Goal: Information Seeking & Learning: Learn about a topic

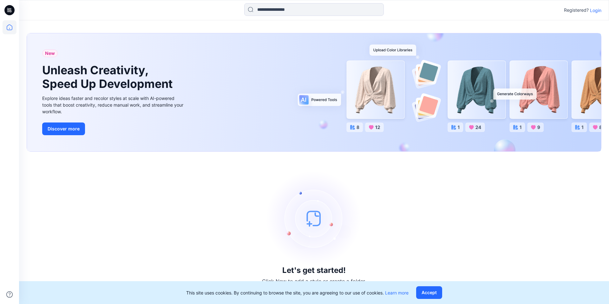
click at [601, 12] on div "Registered? Login" at bounding box center [314, 10] width 590 height 14
click at [597, 12] on p "Login" at bounding box center [595, 10] width 11 height 7
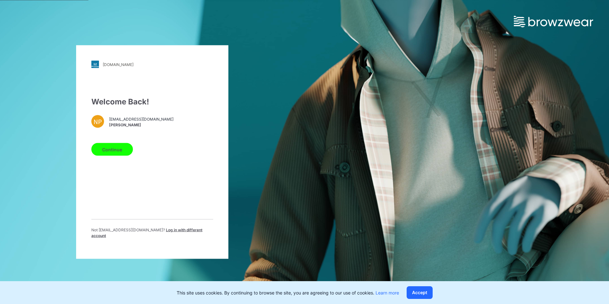
click at [123, 148] on button "Continue" at bounding box center [112, 149] width 42 height 13
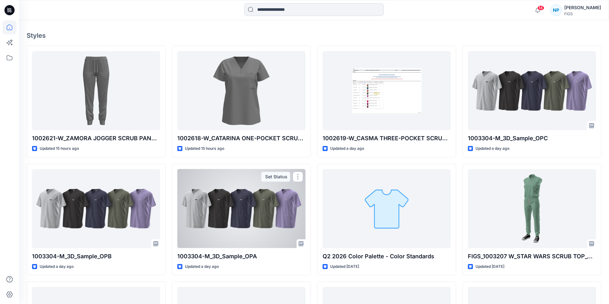
scroll to position [176, 0]
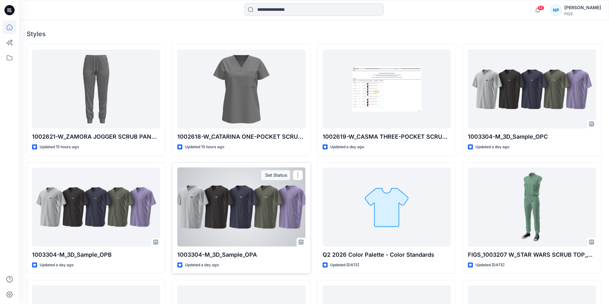
click at [254, 208] on div at bounding box center [241, 206] width 128 height 79
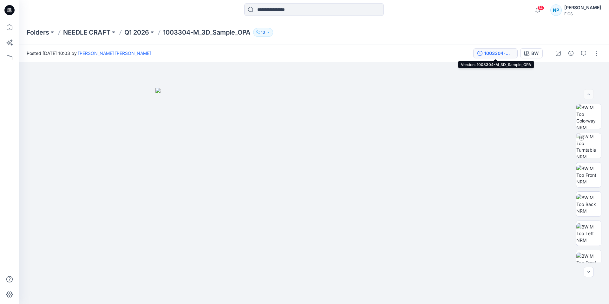
click at [504, 56] on div "1003304-M_3D_Sample_OPA" at bounding box center [498, 53] width 29 height 7
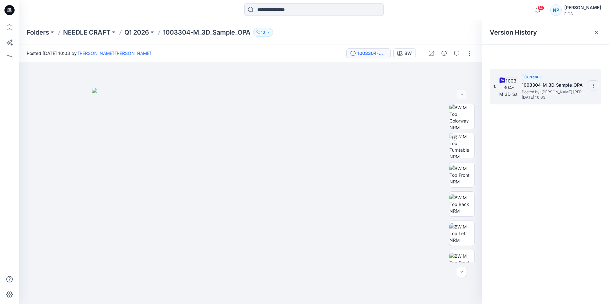
click at [594, 84] on icon at bounding box center [593, 85] width 5 height 5
click at [570, 98] on span "Download Source BW File" at bounding box center [561, 98] width 53 height 8
click at [466, 173] on img at bounding box center [461, 175] width 25 height 20
click at [469, 55] on button "button" at bounding box center [469, 53] width 10 height 10
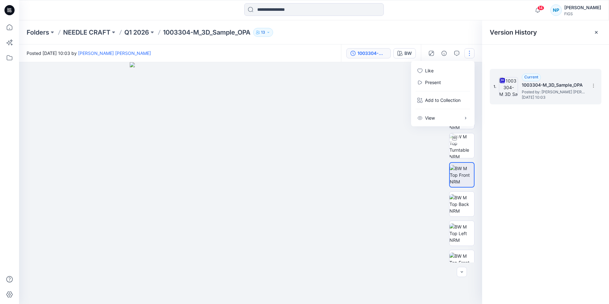
click at [524, 183] on div "1. Current 1003304-M_3D_Sample_OPA Posted by: Mohammad Shahansha Ansari Monday,…" at bounding box center [545, 187] width 127 height 251
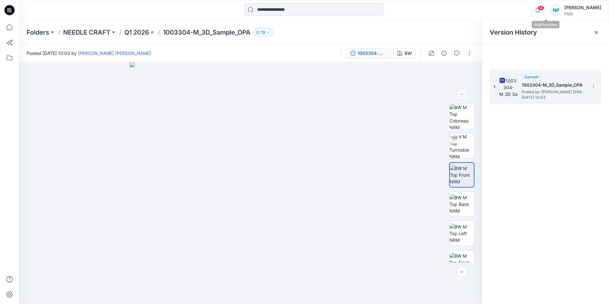
click at [544, 12] on icon "button" at bounding box center [538, 10] width 12 height 13
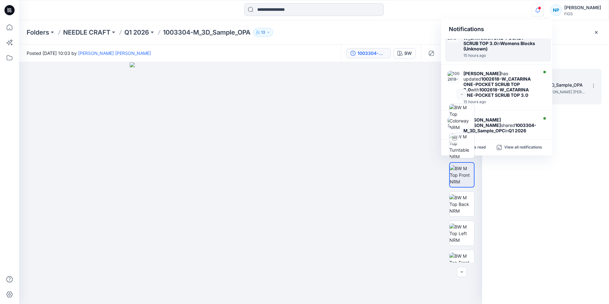
scroll to position [62, 0]
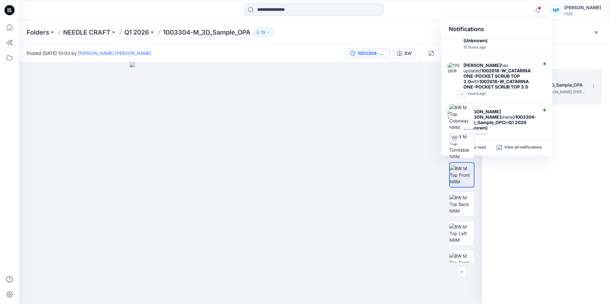
click at [590, 162] on div "1. Current 1003304-M_3D_Sample_OPA Posted by: Mohammad Shahansha Ansari Monday,…" at bounding box center [545, 187] width 127 height 251
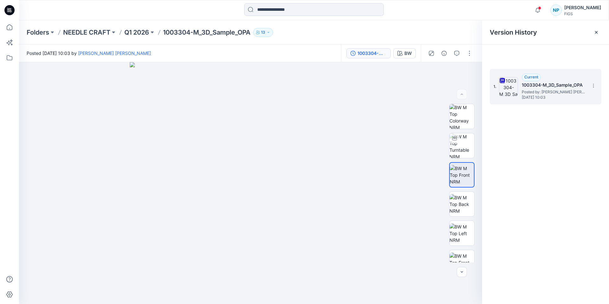
click at [188, 33] on p "1003304-M_3D_Sample_OPA" at bounding box center [207, 32] width 88 height 9
click at [136, 34] on p "Q1 2026" at bounding box center [136, 32] width 25 height 9
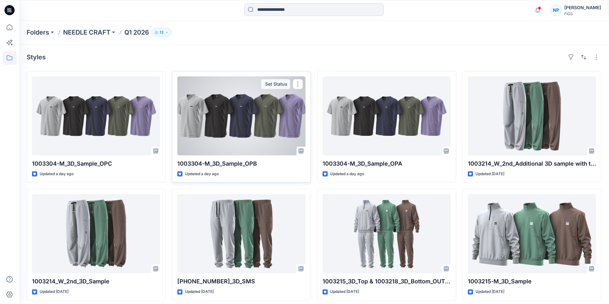
click at [272, 123] on div at bounding box center [241, 115] width 128 height 79
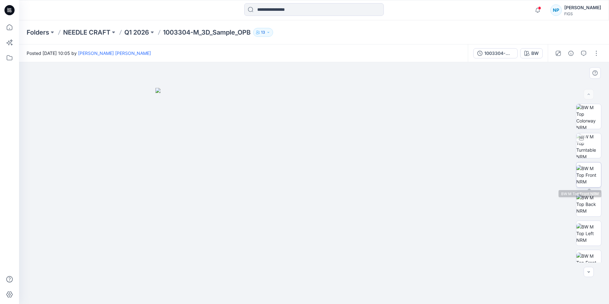
click at [589, 174] on img at bounding box center [588, 175] width 25 height 20
click at [591, 203] on img at bounding box center [588, 204] width 25 height 20
click at [591, 229] on img at bounding box center [588, 233] width 25 height 20
click at [382, 173] on img at bounding box center [314, 183] width 242 height 242
click at [588, 173] on img at bounding box center [588, 175] width 25 height 20
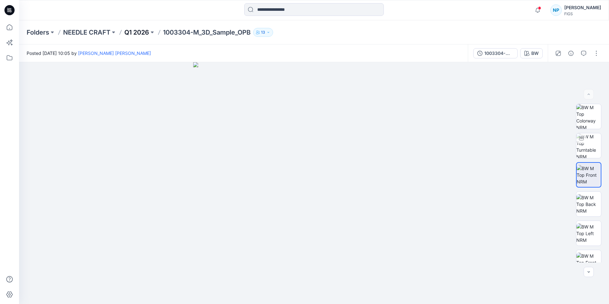
click at [146, 32] on p "Q1 2026" at bounding box center [136, 32] width 25 height 9
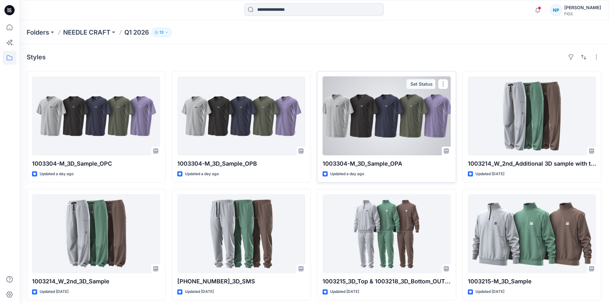
click at [401, 144] on div at bounding box center [387, 115] width 128 height 79
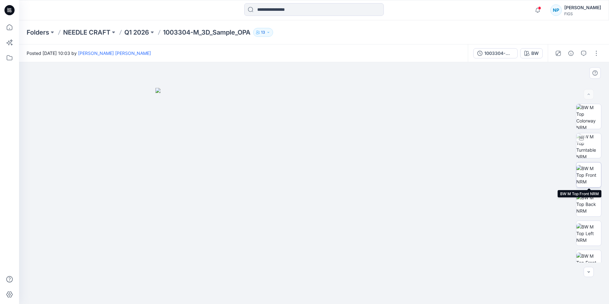
click at [589, 170] on img at bounding box center [588, 175] width 25 height 20
click at [589, 236] on img at bounding box center [588, 233] width 25 height 20
click at [588, 209] on img at bounding box center [588, 204] width 25 height 20
click at [589, 144] on img at bounding box center [588, 145] width 25 height 25
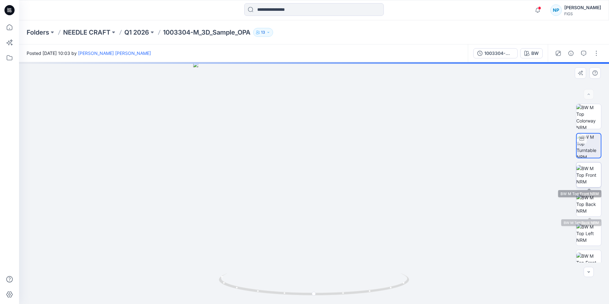
click at [591, 181] on img at bounding box center [588, 175] width 25 height 20
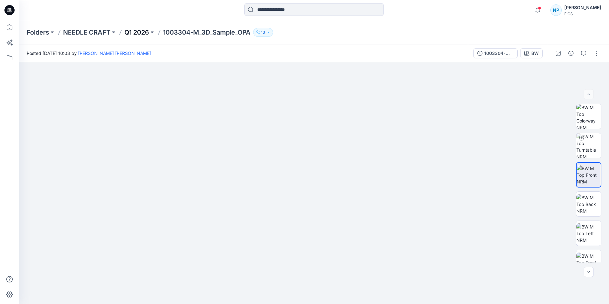
click at [138, 35] on p "Q1 2026" at bounding box center [136, 32] width 25 height 9
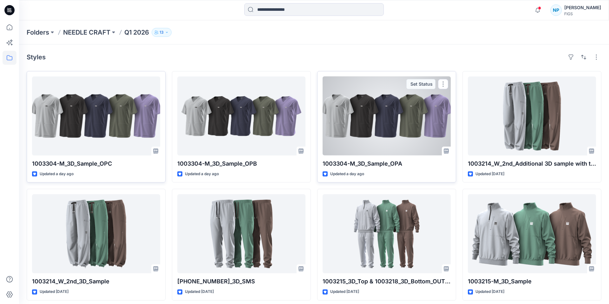
click at [348, 154] on div at bounding box center [387, 115] width 128 height 79
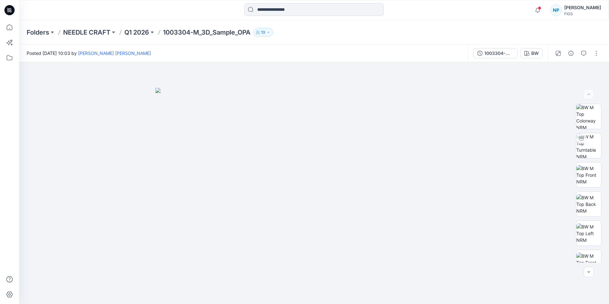
scroll to position [62, 0]
click at [594, 169] on img at bounding box center [588, 175] width 25 height 20
click at [587, 176] on img at bounding box center [588, 175] width 25 height 20
click at [590, 170] on img at bounding box center [588, 175] width 25 height 20
